Goal: Information Seeking & Learning: Learn about a topic

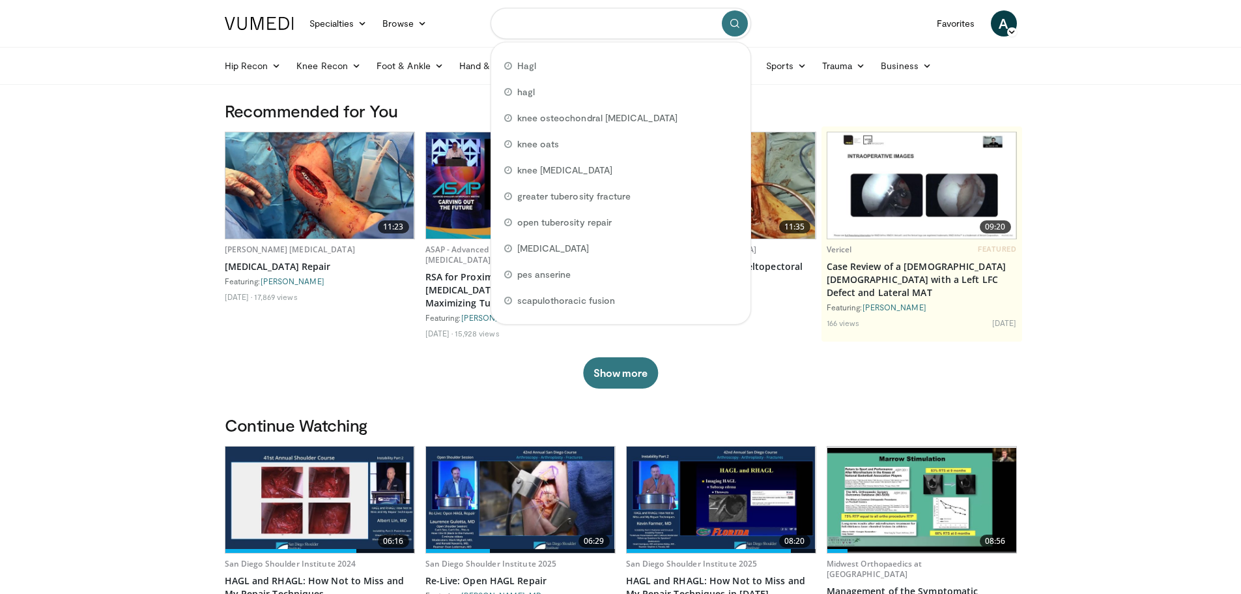
click at [612, 25] on input "Search topics, interventions" at bounding box center [621, 23] width 261 height 31
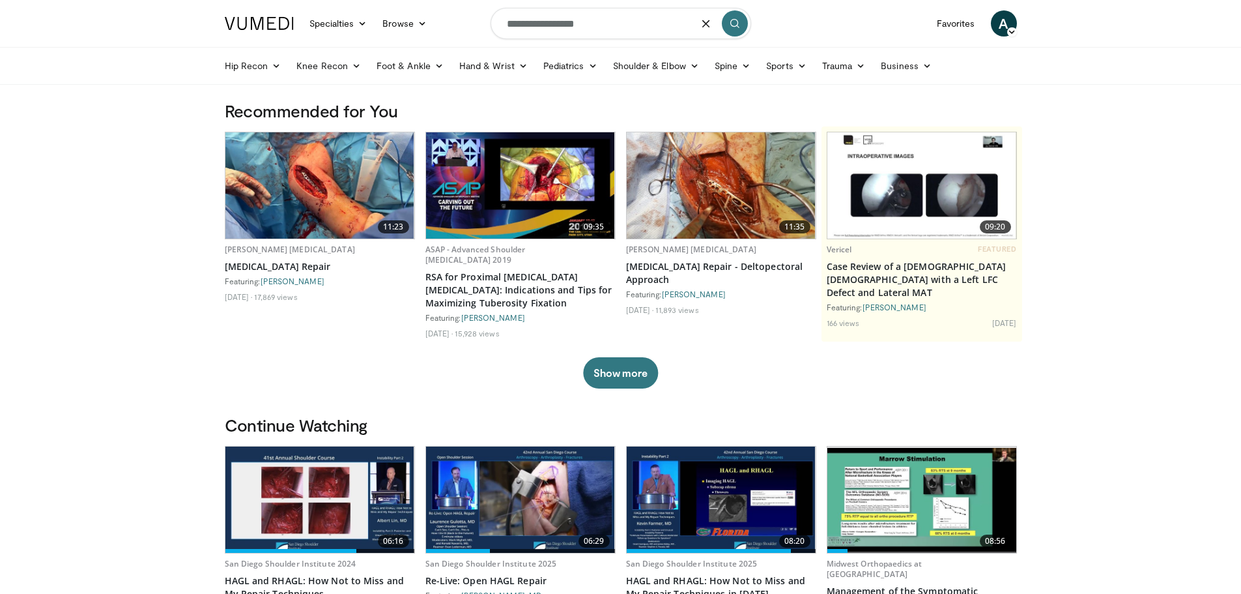
type input "**********"
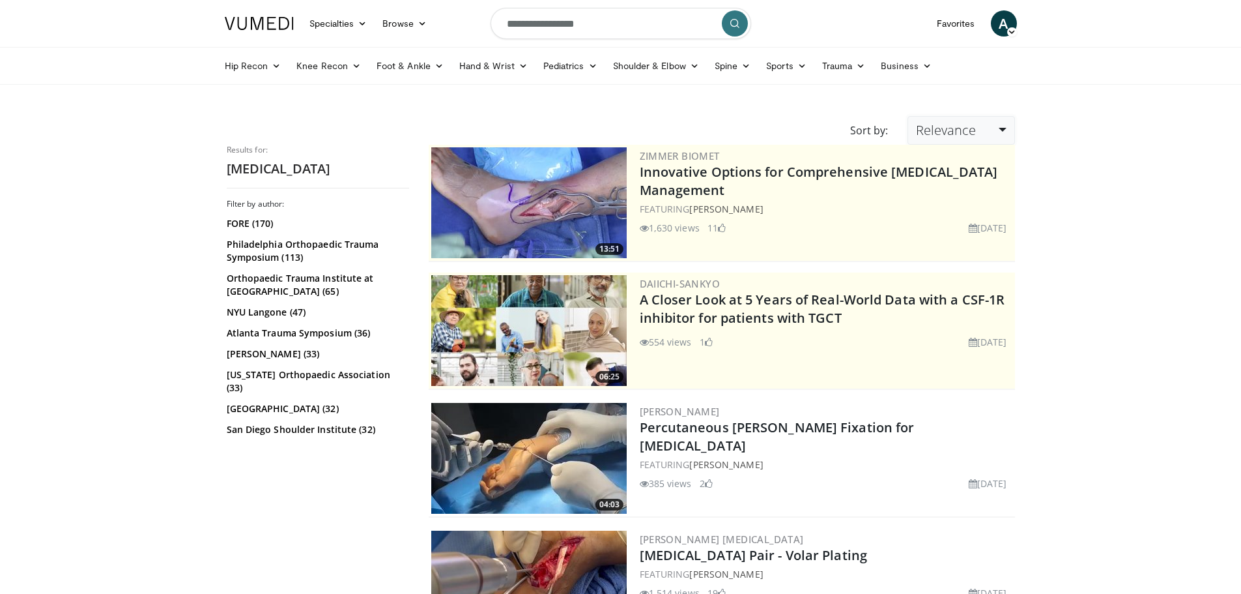
click at [951, 124] on span "Relevance" at bounding box center [946, 130] width 60 height 18
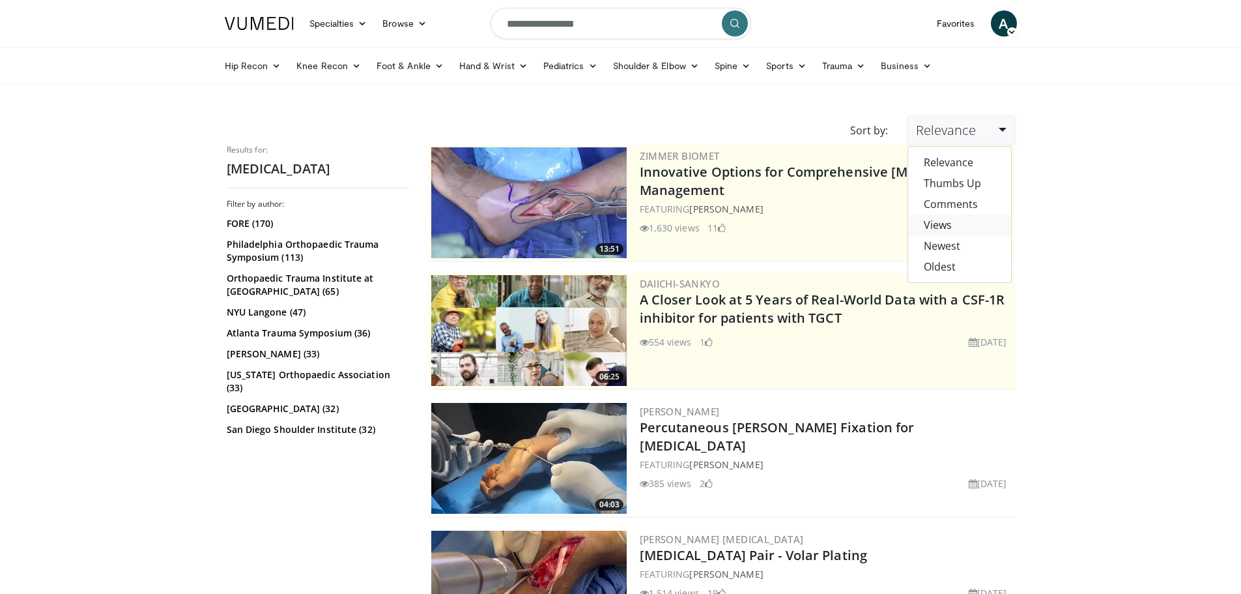
click at [959, 225] on link "Views" at bounding box center [959, 224] width 103 height 21
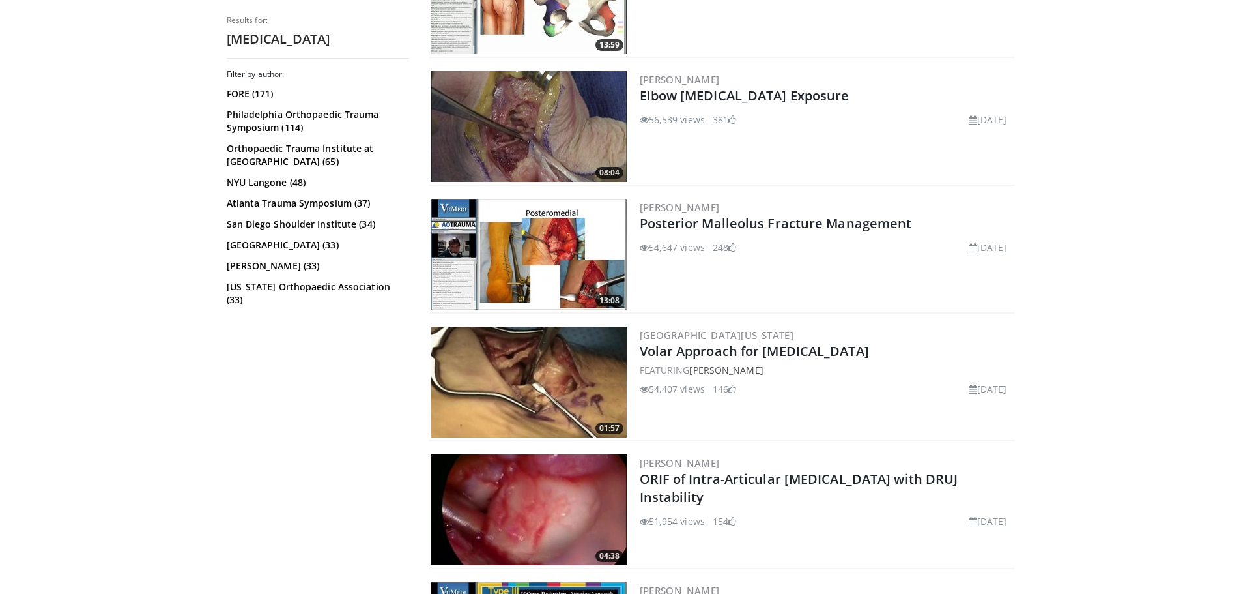
scroll to position [1100, 0]
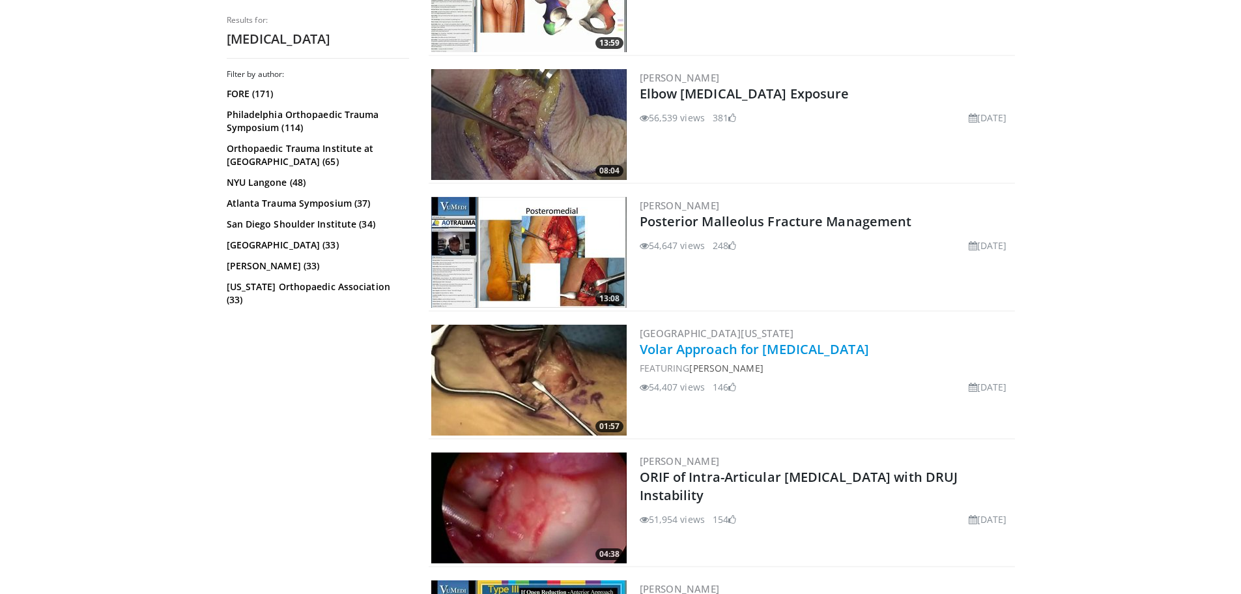
click at [793, 350] on link "Volar Approach for [MEDICAL_DATA]" at bounding box center [754, 349] width 229 height 18
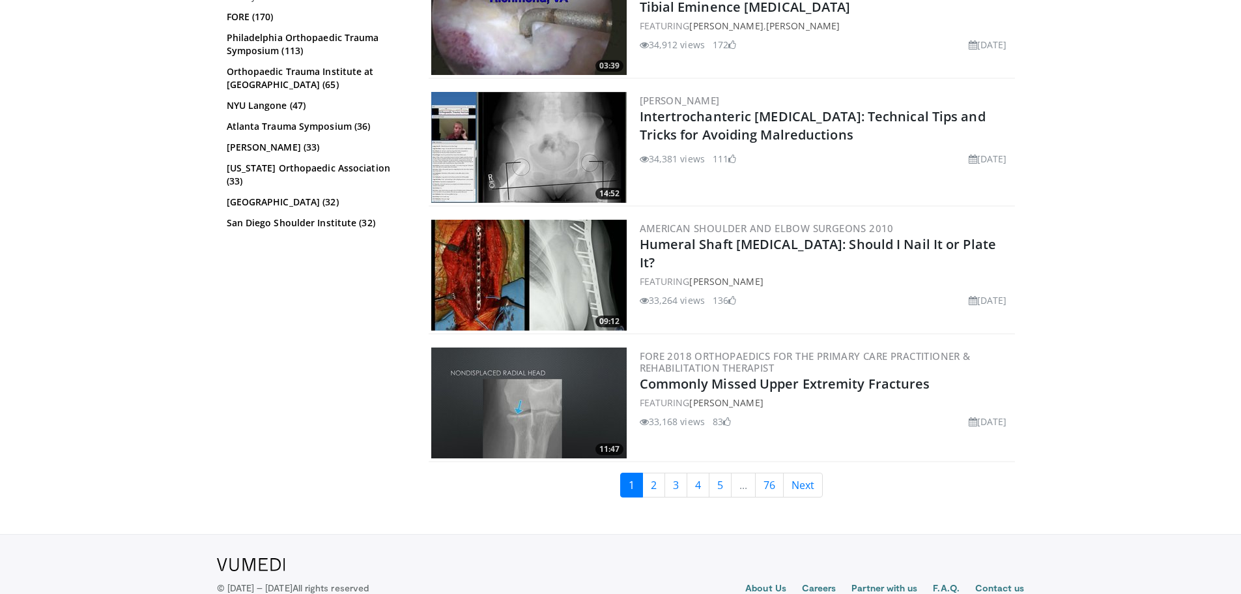
scroll to position [3121, 0]
click at [652, 484] on link "2" at bounding box center [653, 484] width 23 height 25
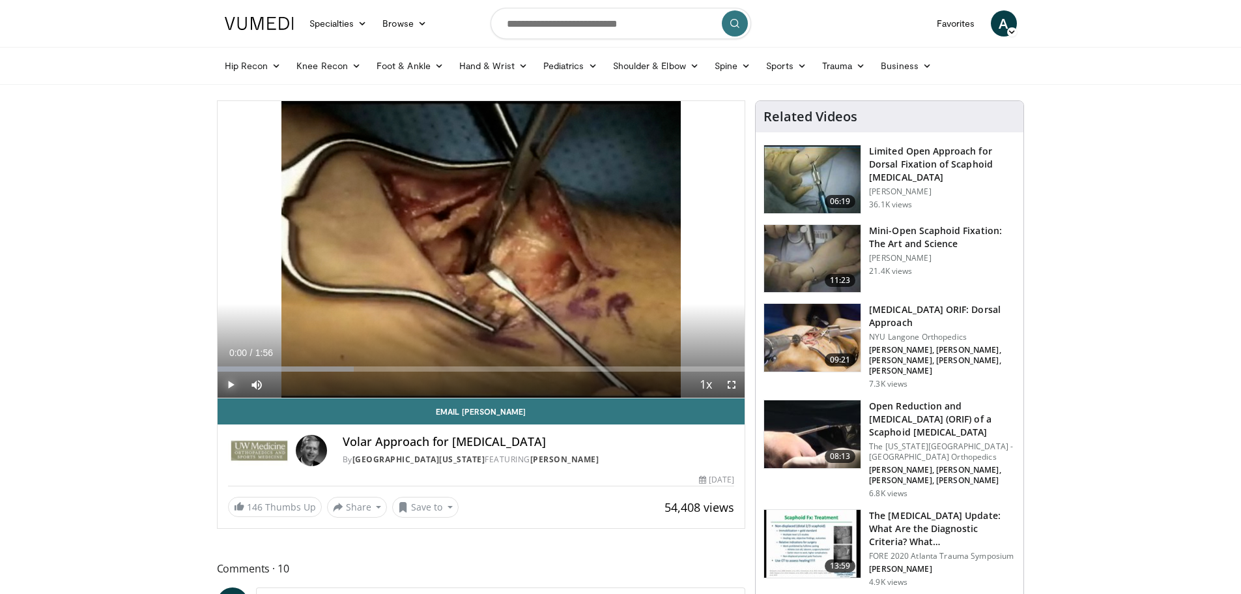
click at [229, 381] on span "Video Player" at bounding box center [231, 384] width 26 height 26
click at [732, 384] on span "Video Player" at bounding box center [732, 384] width 26 height 26
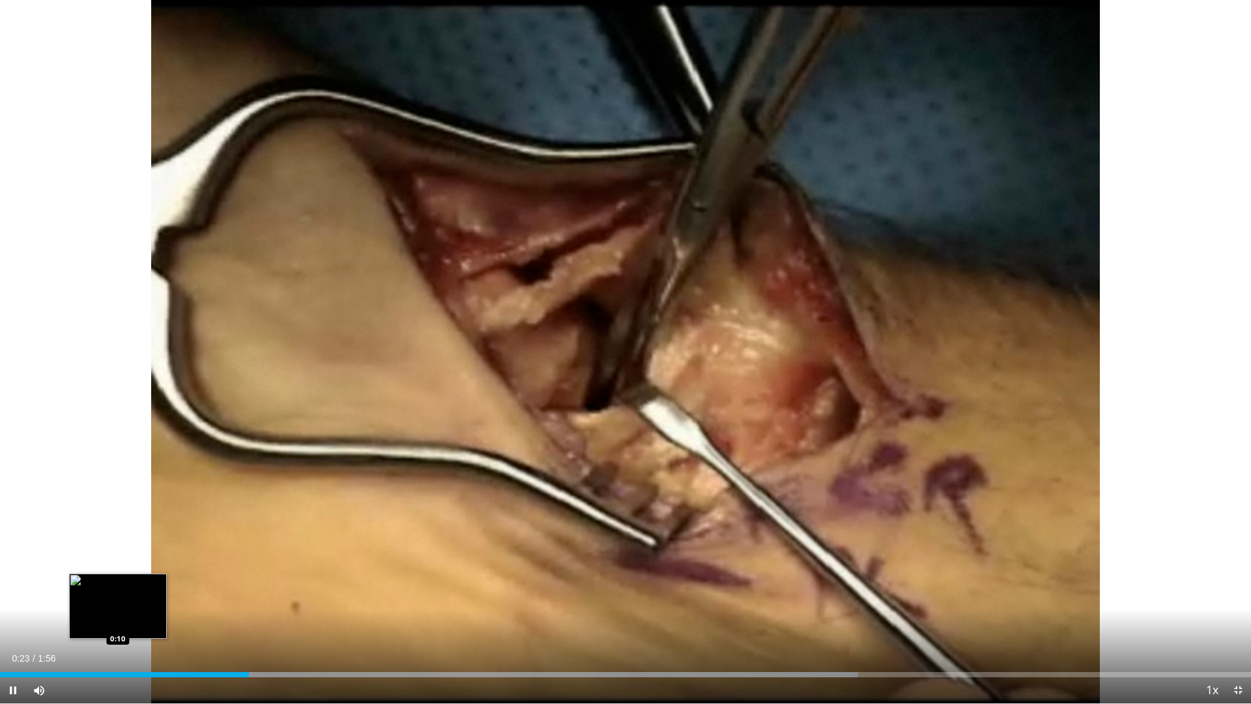
click at [119, 593] on div "Loaded : 68.61% 0:23 0:10" at bounding box center [625, 671] width 1251 height 12
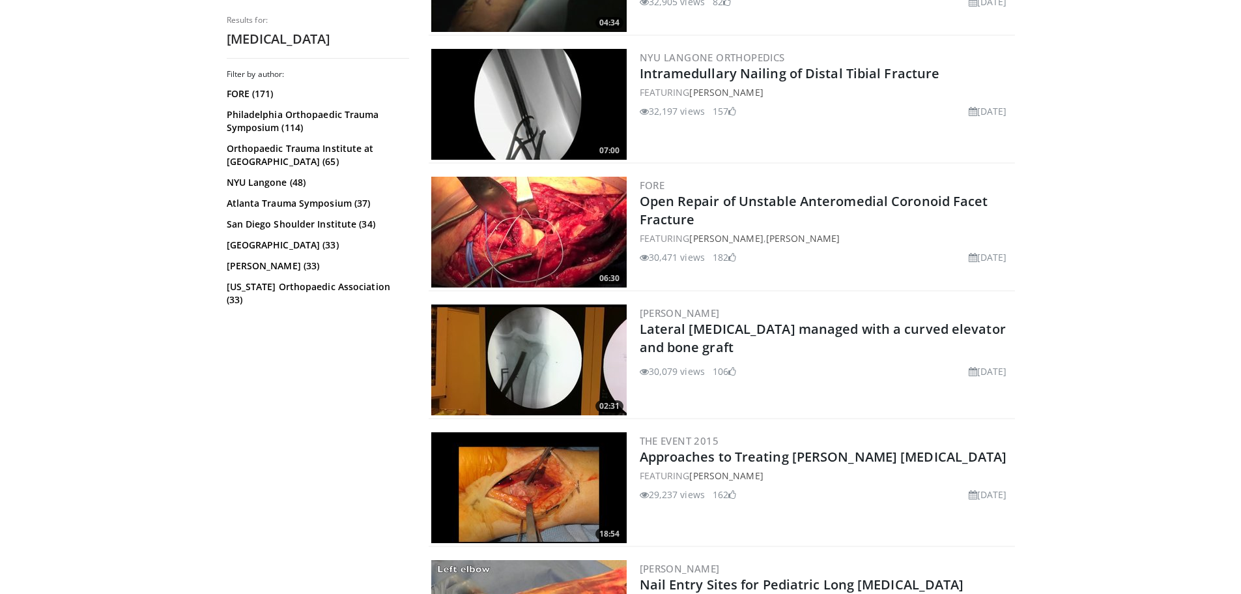
scroll to position [612, 0]
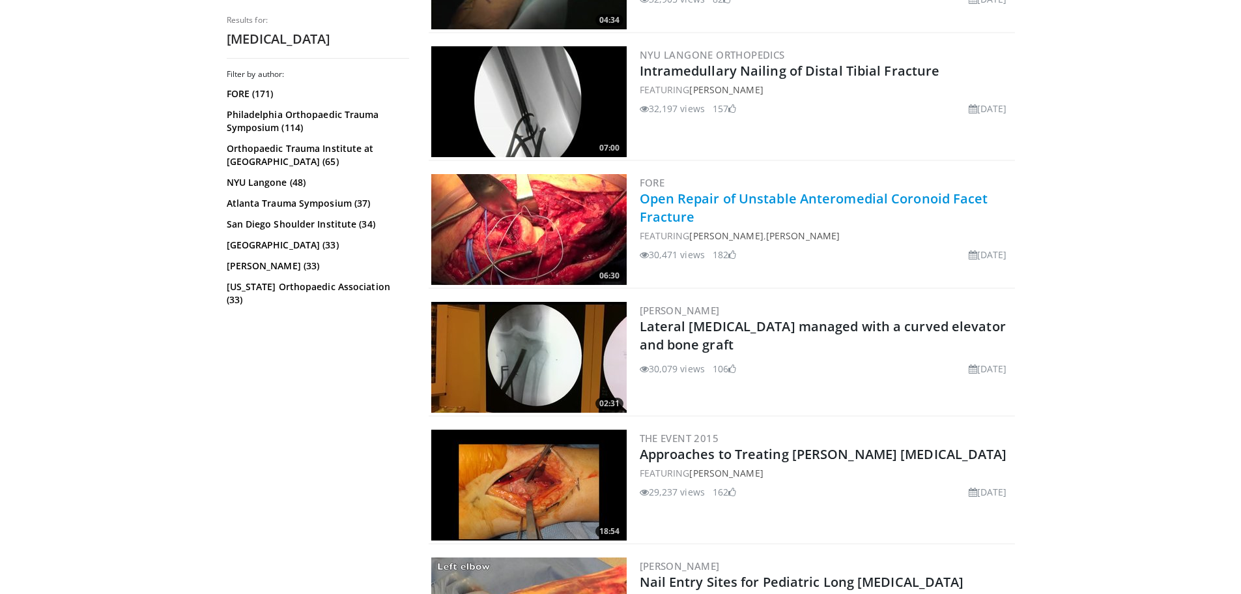
click at [826, 195] on link "Open Repair of Unstable Anteromedial Coronoid Facet Fracture" at bounding box center [814, 208] width 349 height 36
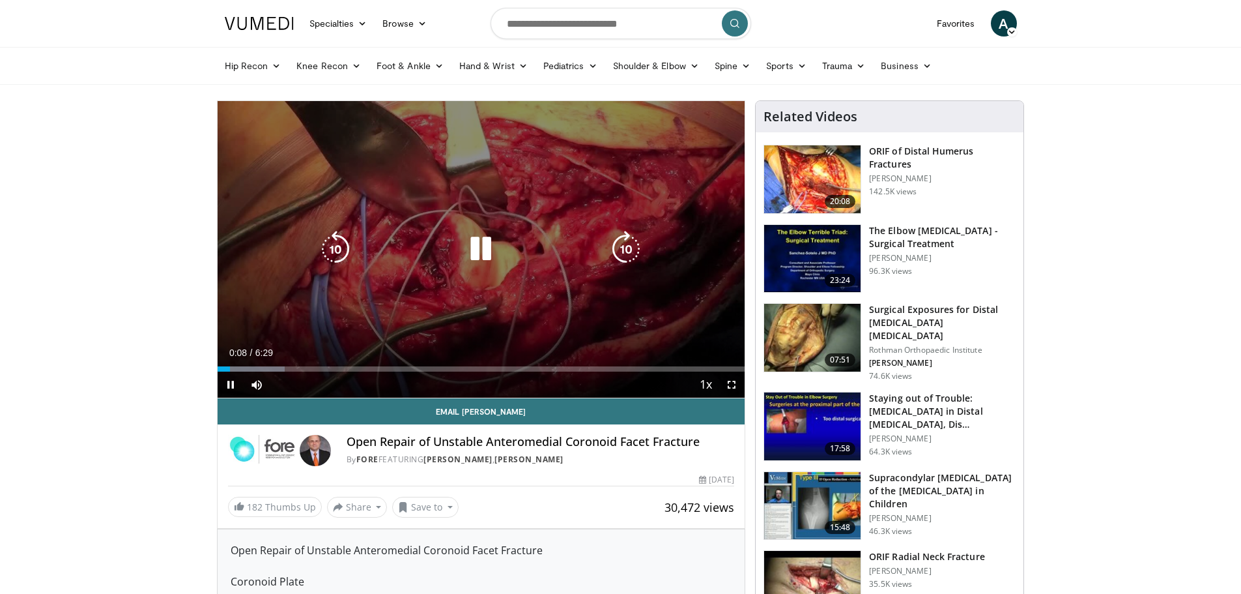
click at [483, 244] on icon "Video Player" at bounding box center [481, 249] width 36 height 36
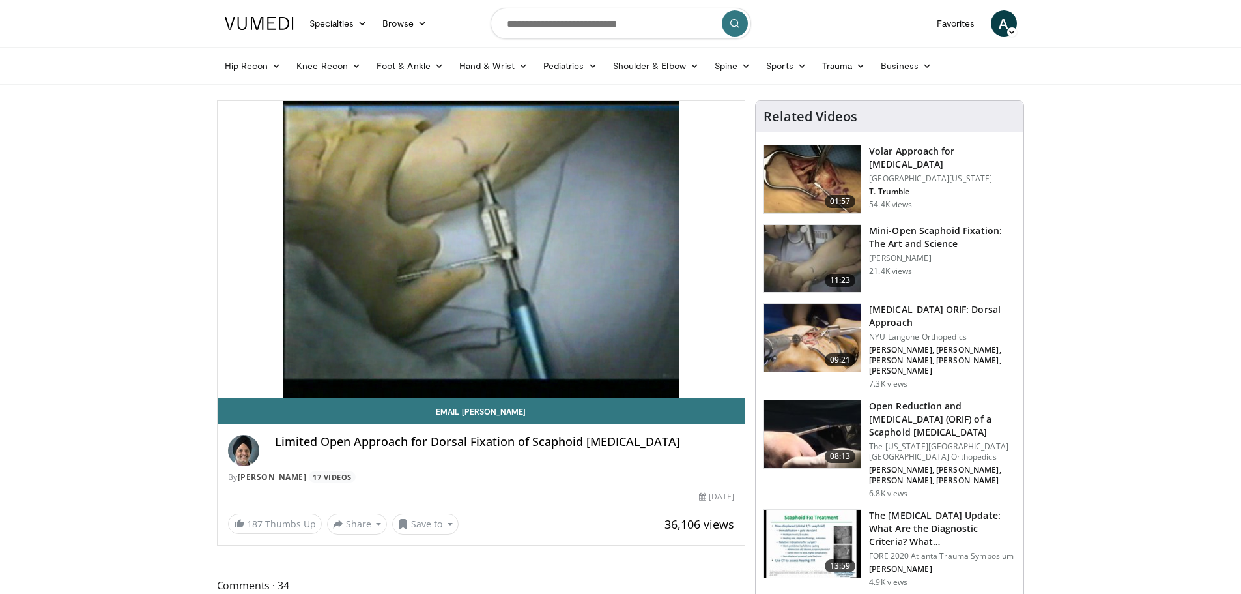
click at [904, 236] on h3 "Mini-Open Scaphoid Fixation: The Art and Science" at bounding box center [942, 237] width 147 height 26
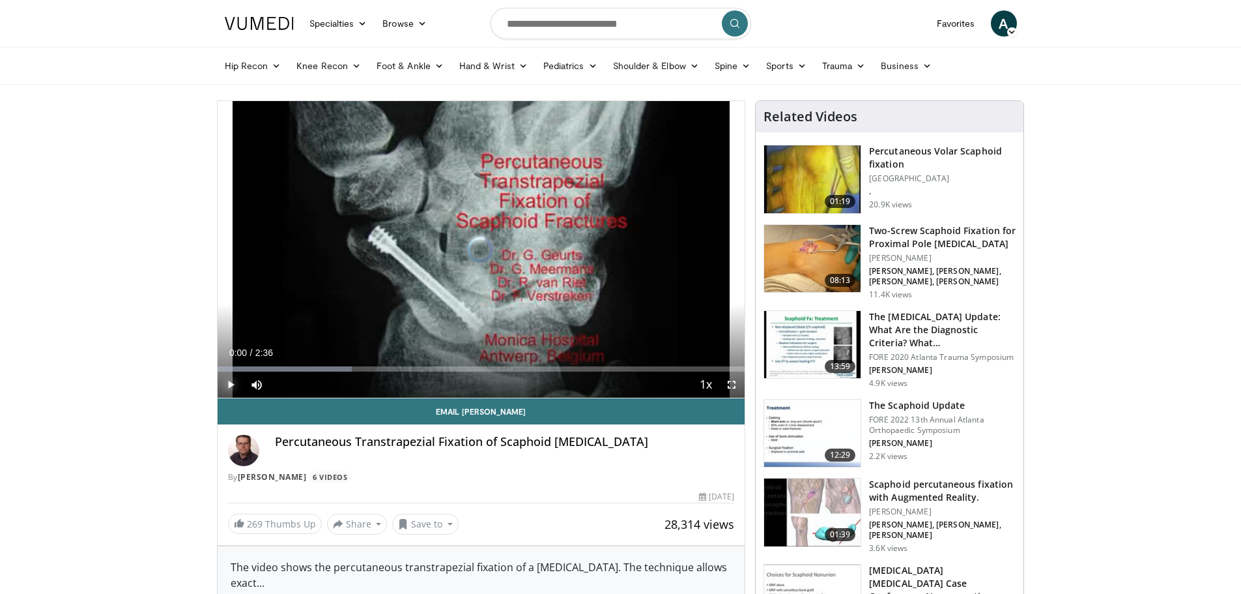
click at [231, 382] on span "Video Player" at bounding box center [231, 384] width 26 height 26
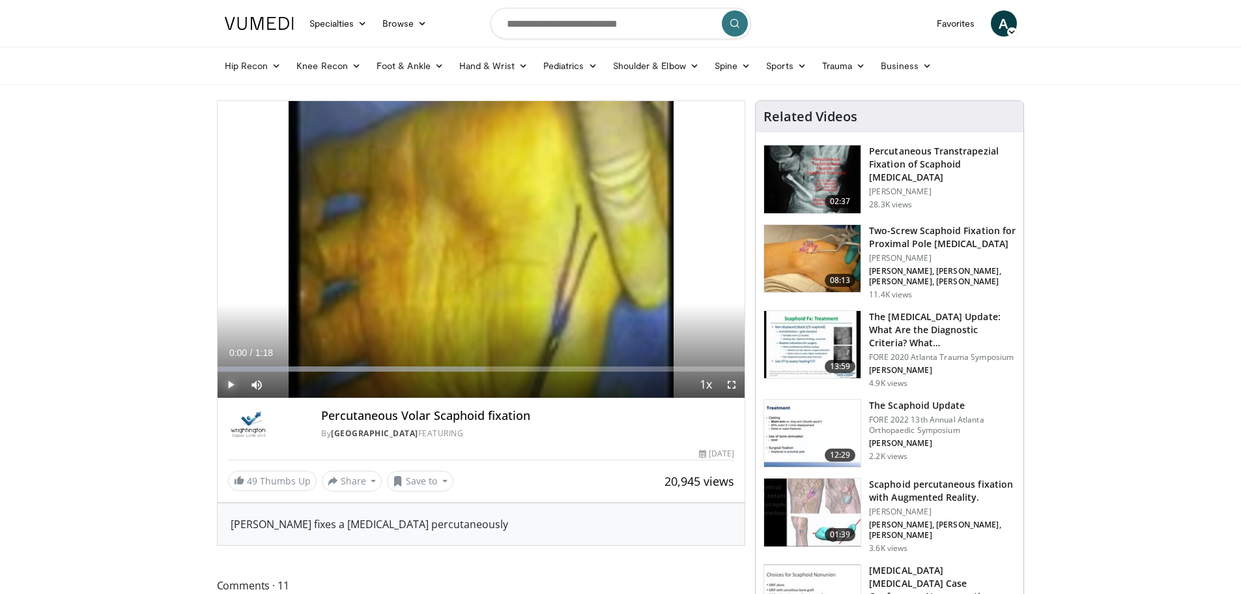
click at [231, 381] on span "Video Player" at bounding box center [231, 384] width 26 height 26
click at [730, 386] on span "Video Player" at bounding box center [732, 384] width 26 height 26
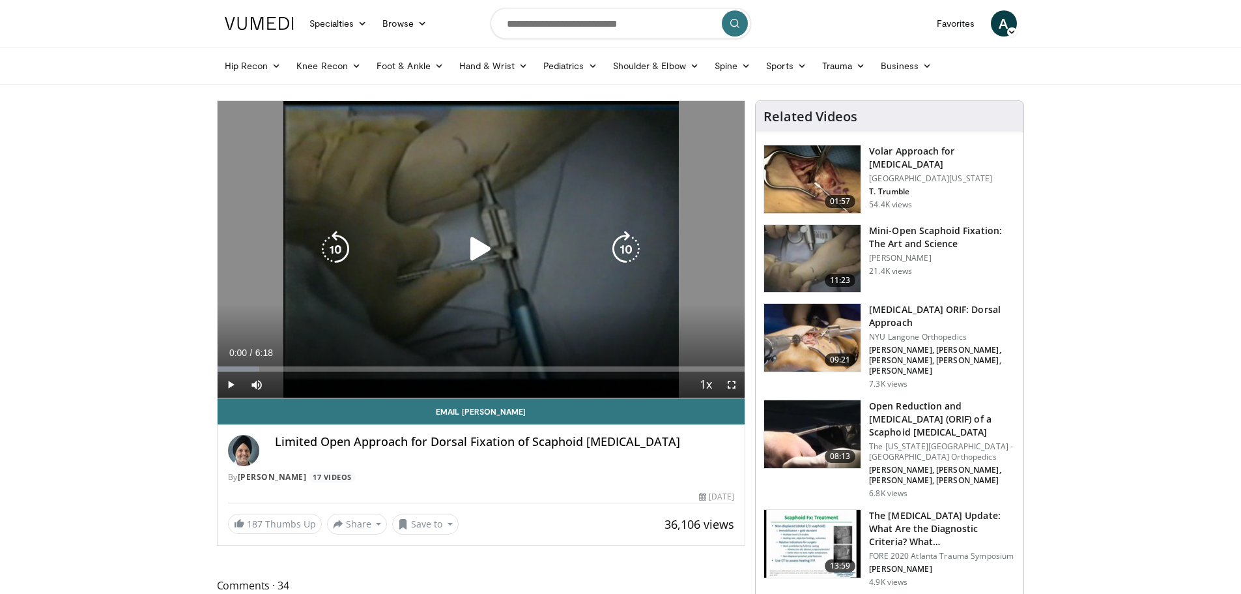
click at [477, 249] on icon "Video Player" at bounding box center [481, 249] width 36 height 36
click at [0, 0] on icon "Video Player" at bounding box center [0, 0] width 0 height 0
click at [477, 249] on icon "Video Player" at bounding box center [481, 249] width 36 height 36
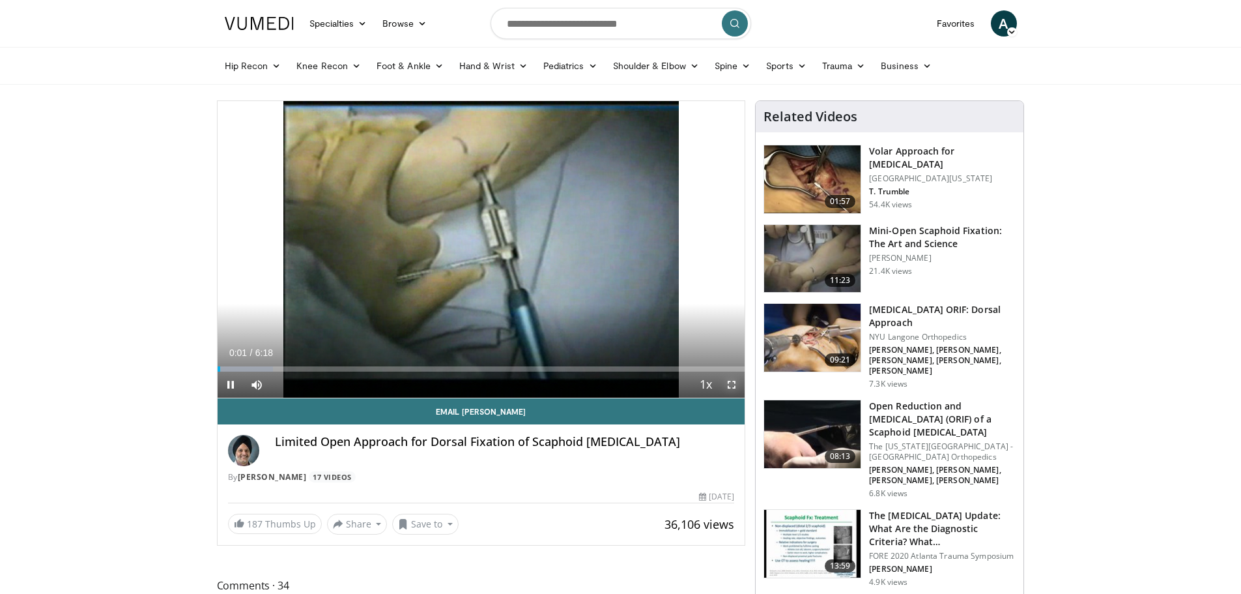
click at [732, 383] on span "Video Player" at bounding box center [732, 384] width 26 height 26
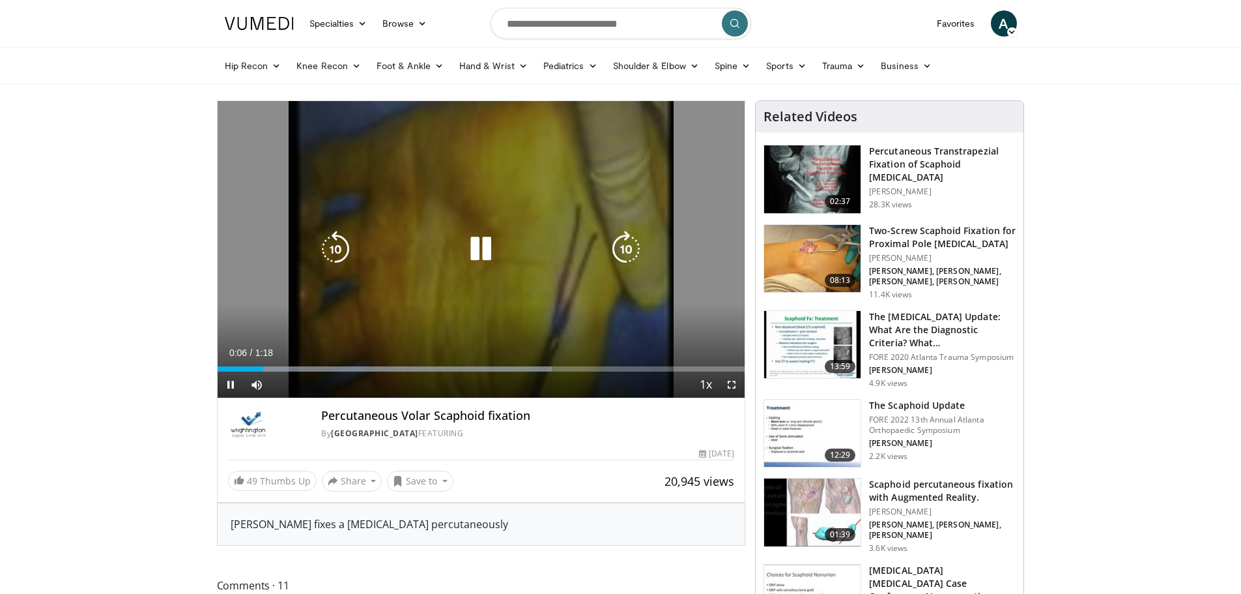
click at [482, 250] on icon "Video Player" at bounding box center [481, 249] width 36 height 36
